Goal: Navigation & Orientation: Find specific page/section

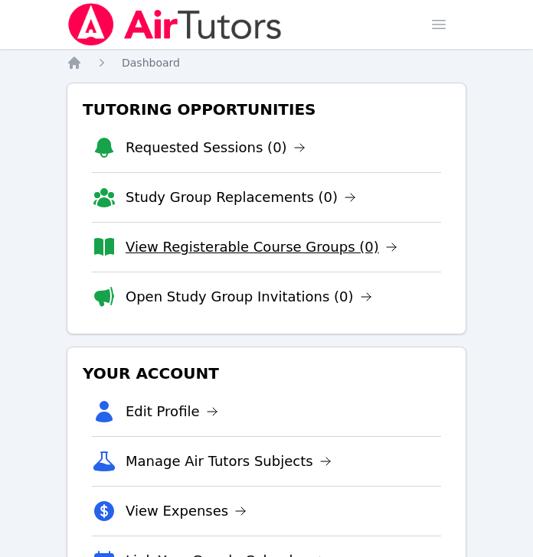
click at [233, 240] on link "View Registerable Course Groups (0)" at bounding box center [262, 247] width 272 height 21
click at [435, 21] on span "button" at bounding box center [439, 25] width 34 height 34
click at [73, 67] on icon "Breadcrumb" at bounding box center [74, 62] width 15 height 15
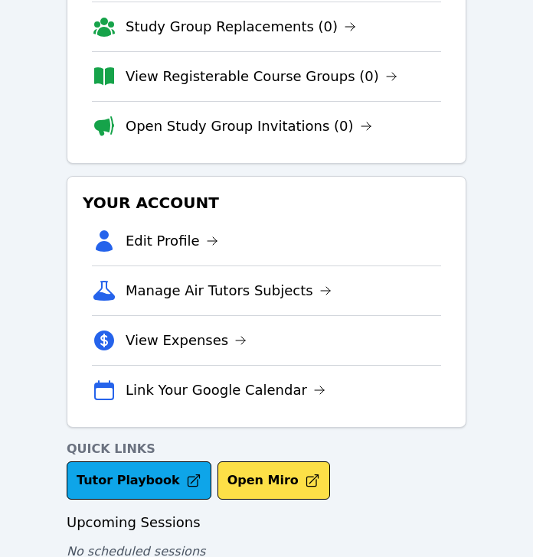
scroll to position [205, 0]
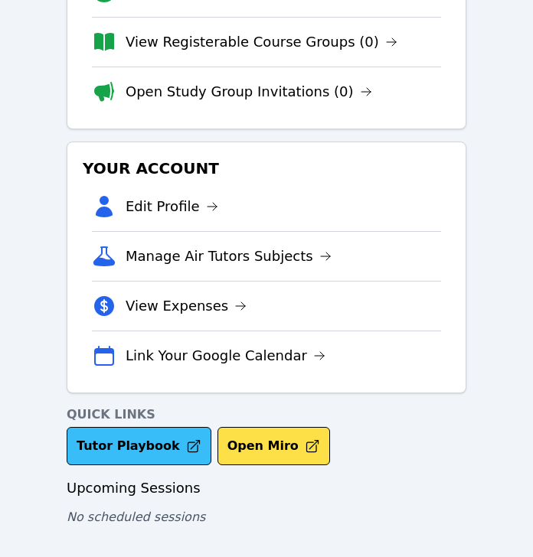
click at [140, 447] on link "Tutor Playbook" at bounding box center [139, 446] width 145 height 38
